Goal: Task Accomplishment & Management: Use online tool/utility

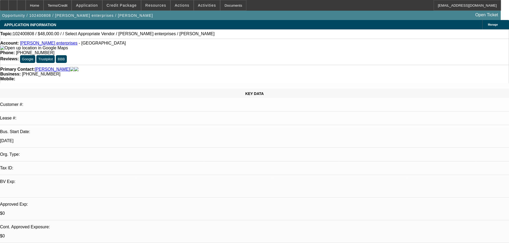
select select "0.2"
select select "2"
select select "0"
select select "6"
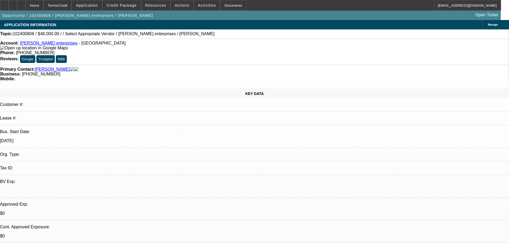
select select "0.2"
select select "2"
select select "0"
select select "6"
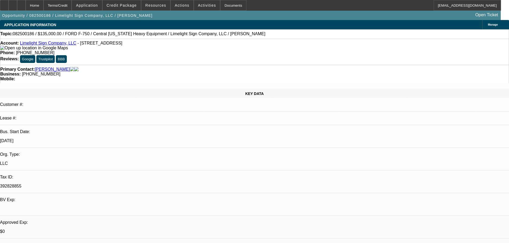
select select "0"
select select "2"
select select "0"
select select "6"
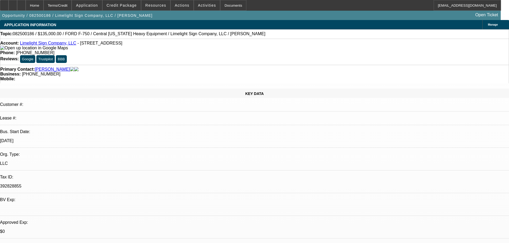
select select "0.15"
select select "2"
select select "0"
select select "6"
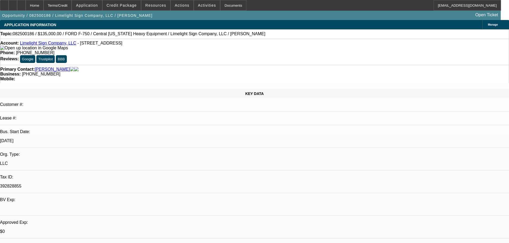
select select "0"
select select "2"
select select "0"
select select "6"
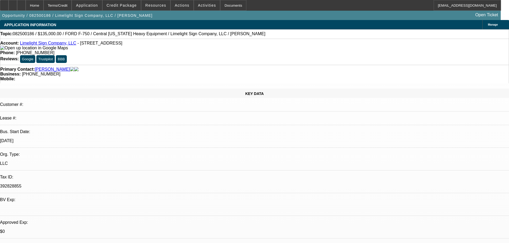
select select "0.15"
select select "2"
select select "0"
select select "6"
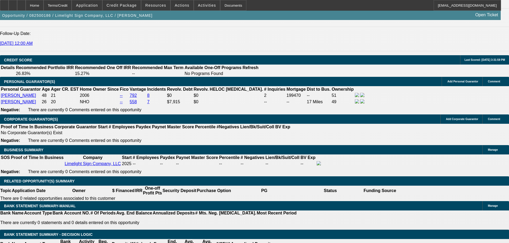
scroll to position [695, 0]
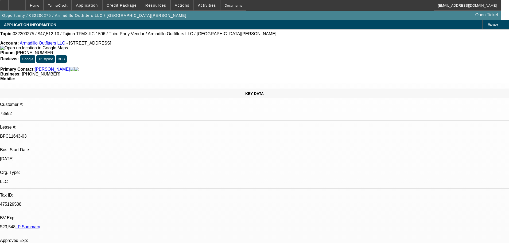
select select "0"
select select "2"
select select "0.1"
select select "4"
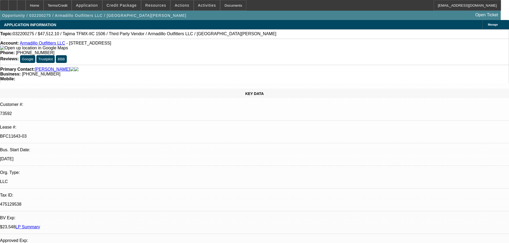
select select "0"
select select "2"
select select "0.1"
select select "4"
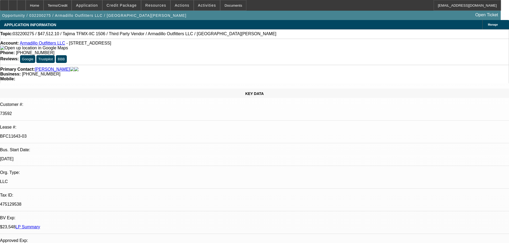
select select "0"
select select "2"
select select "0.1"
select select "4"
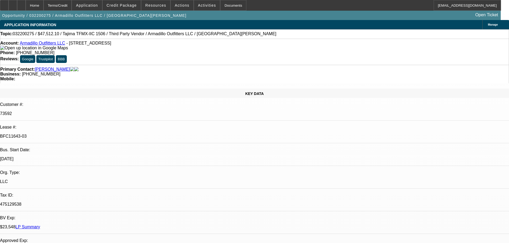
select select "0"
select select "2"
select select "0.1"
select select "4"
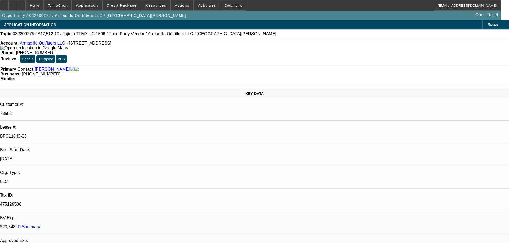
click at [13, 48] on img at bounding box center [34, 48] width 68 height 5
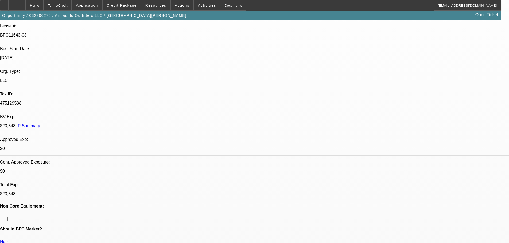
scroll to position [187, 0]
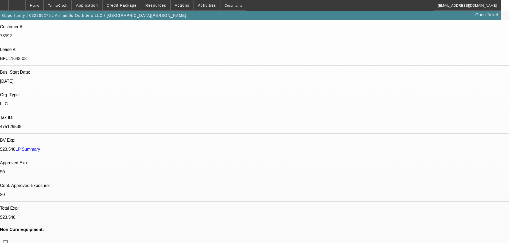
scroll to position [80, 0]
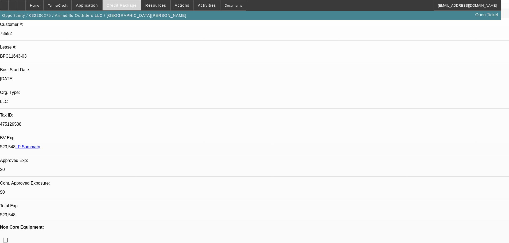
click at [128, 4] on span "Credit Package" at bounding box center [122, 5] width 30 height 4
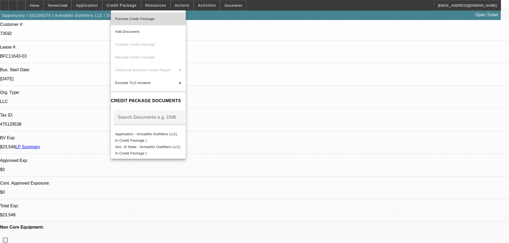
click at [129, 17] on span "Preview Credit Package" at bounding box center [148, 19] width 66 height 6
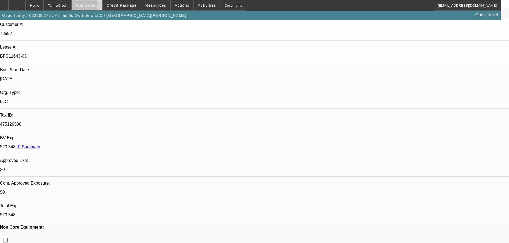
click at [94, 5] on span "Application" at bounding box center [87, 5] width 22 height 4
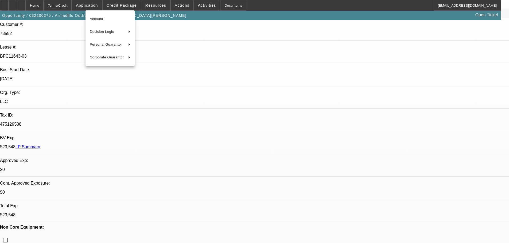
click at [113, 5] on div at bounding box center [254, 121] width 509 height 243
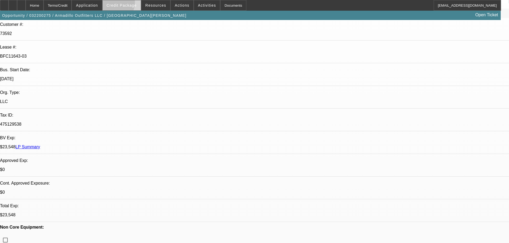
click at [118, 3] on button "Credit Package" at bounding box center [122, 5] width 38 height 10
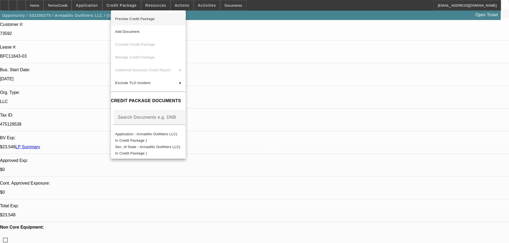
click at [134, 18] on span "Preview Credit Package" at bounding box center [135, 19] width 40 height 4
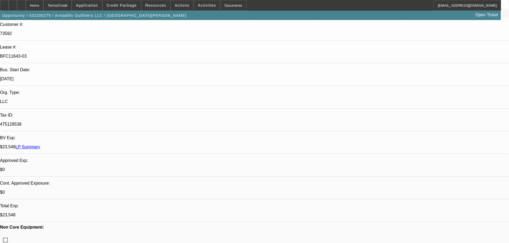
scroll to position [0, 0]
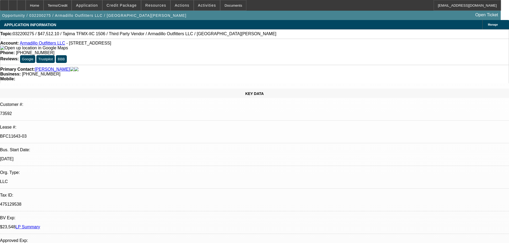
click at [12, 48] on img at bounding box center [34, 48] width 68 height 5
